Goal: Task Accomplishment & Management: Use online tool/utility

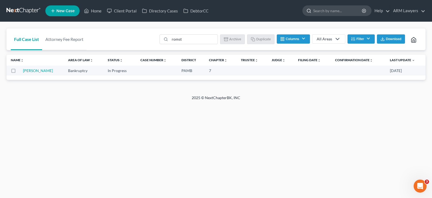
click at [328, 10] on input "search" at bounding box center [337, 11] width 49 height 10
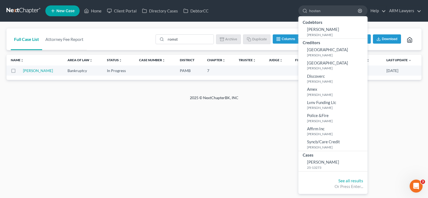
type input "hosten"
click at [320, 171] on li "Cases [PERSON_NAME] 25-13273" at bounding box center [333, 161] width 69 height 20
click at [321, 169] on small "25-13273" at bounding box center [336, 167] width 59 height 5
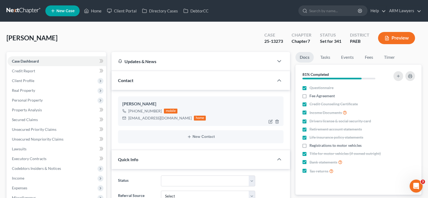
scroll to position [41, 0]
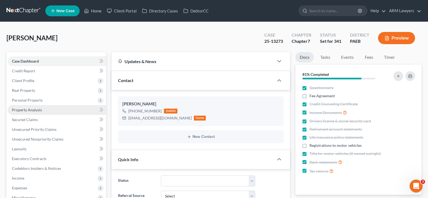
click at [35, 112] on span "Property Analysis" at bounding box center [27, 109] width 30 height 5
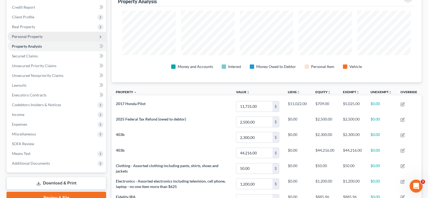
scroll to position [54, 0]
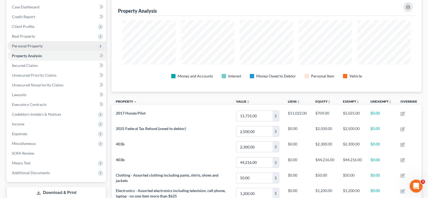
click at [49, 45] on span "Personal Property" at bounding box center [57, 46] width 99 height 10
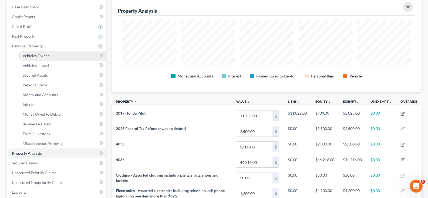
click at [50, 55] on link "Vehicles Owned" at bounding box center [62, 56] width 88 height 10
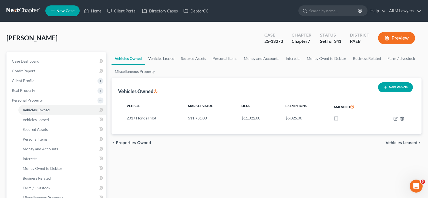
click at [165, 56] on link "Vehicles Leased" at bounding box center [161, 58] width 33 height 13
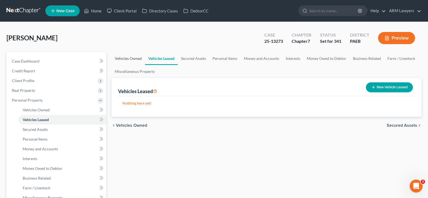
click at [125, 59] on link "Vehicles Owned" at bounding box center [129, 58] width 34 height 13
